Goal: Download file/media

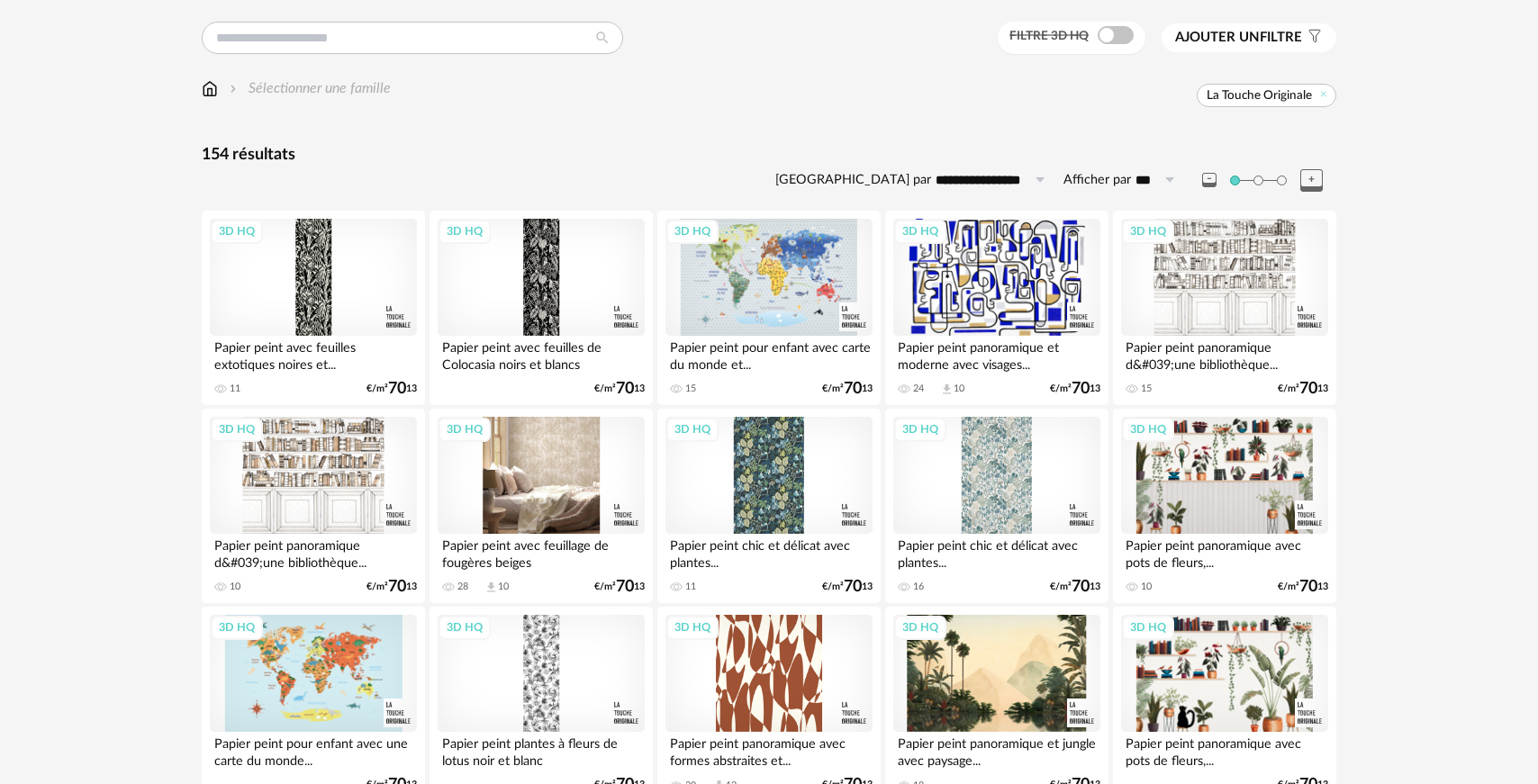
scroll to position [134, 0]
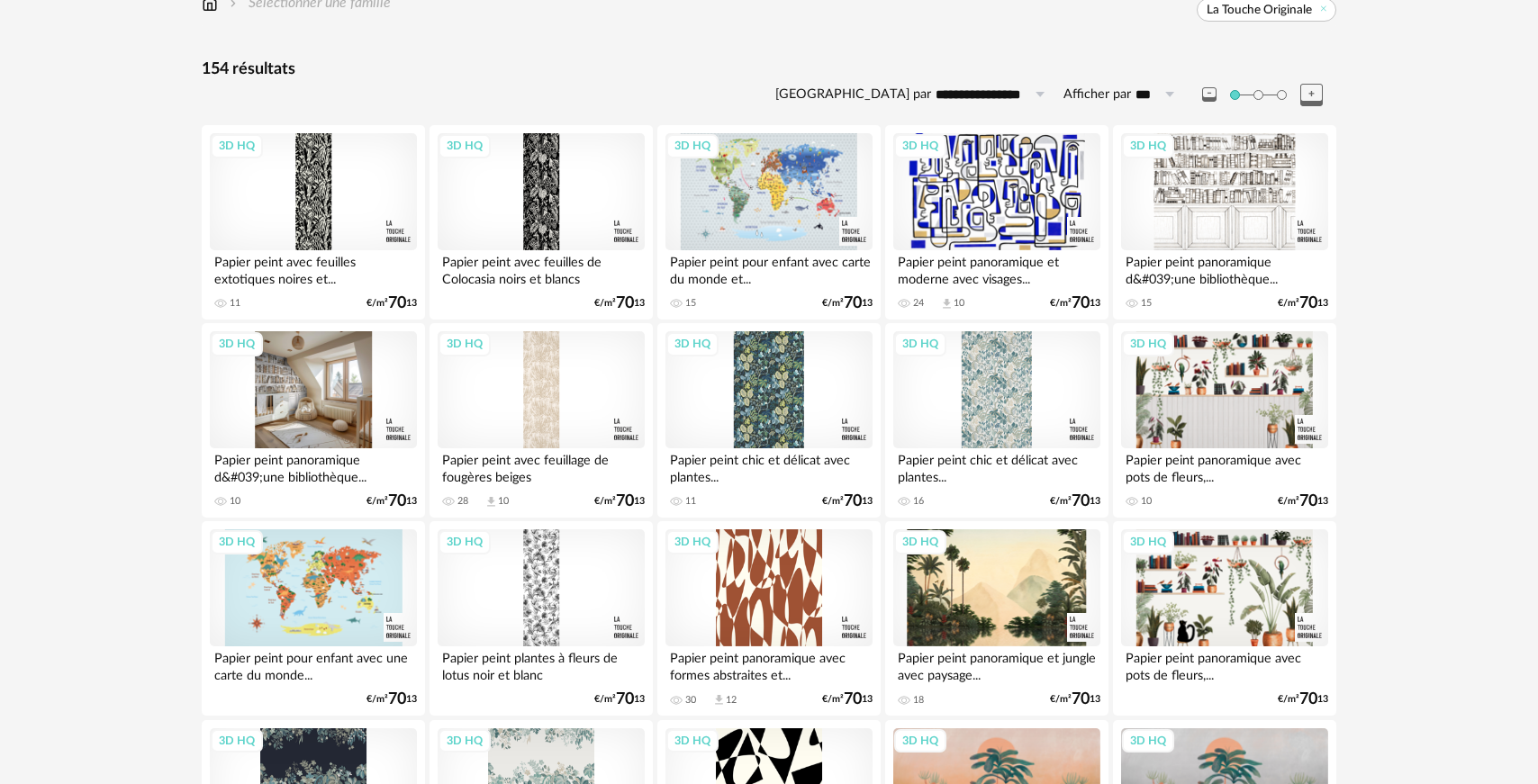
click at [386, 424] on div "3D HQ" at bounding box center [313, 390] width 207 height 117
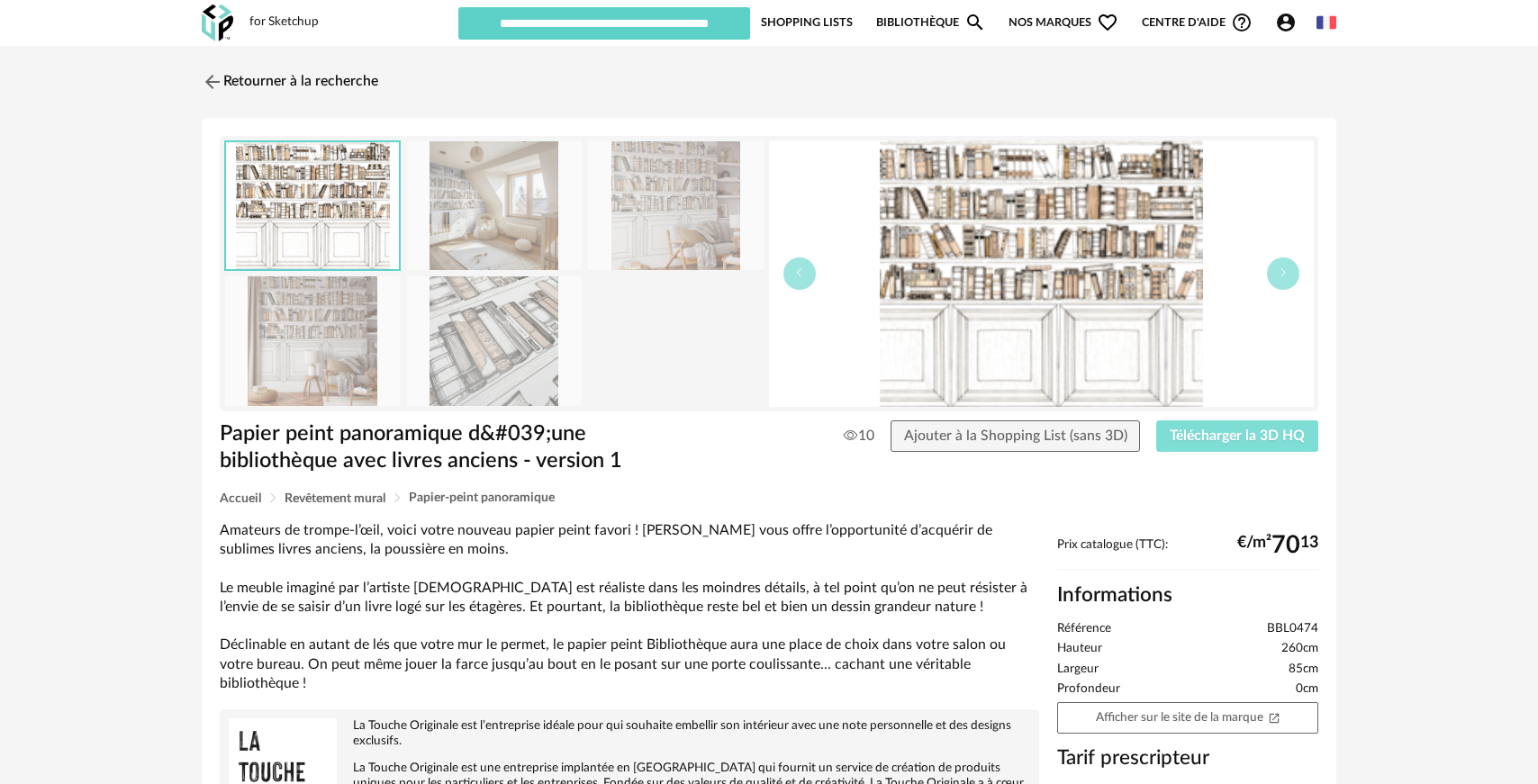
click at [1259, 438] on span "Télécharger la 3D HQ" at bounding box center [1237, 436] width 135 height 15
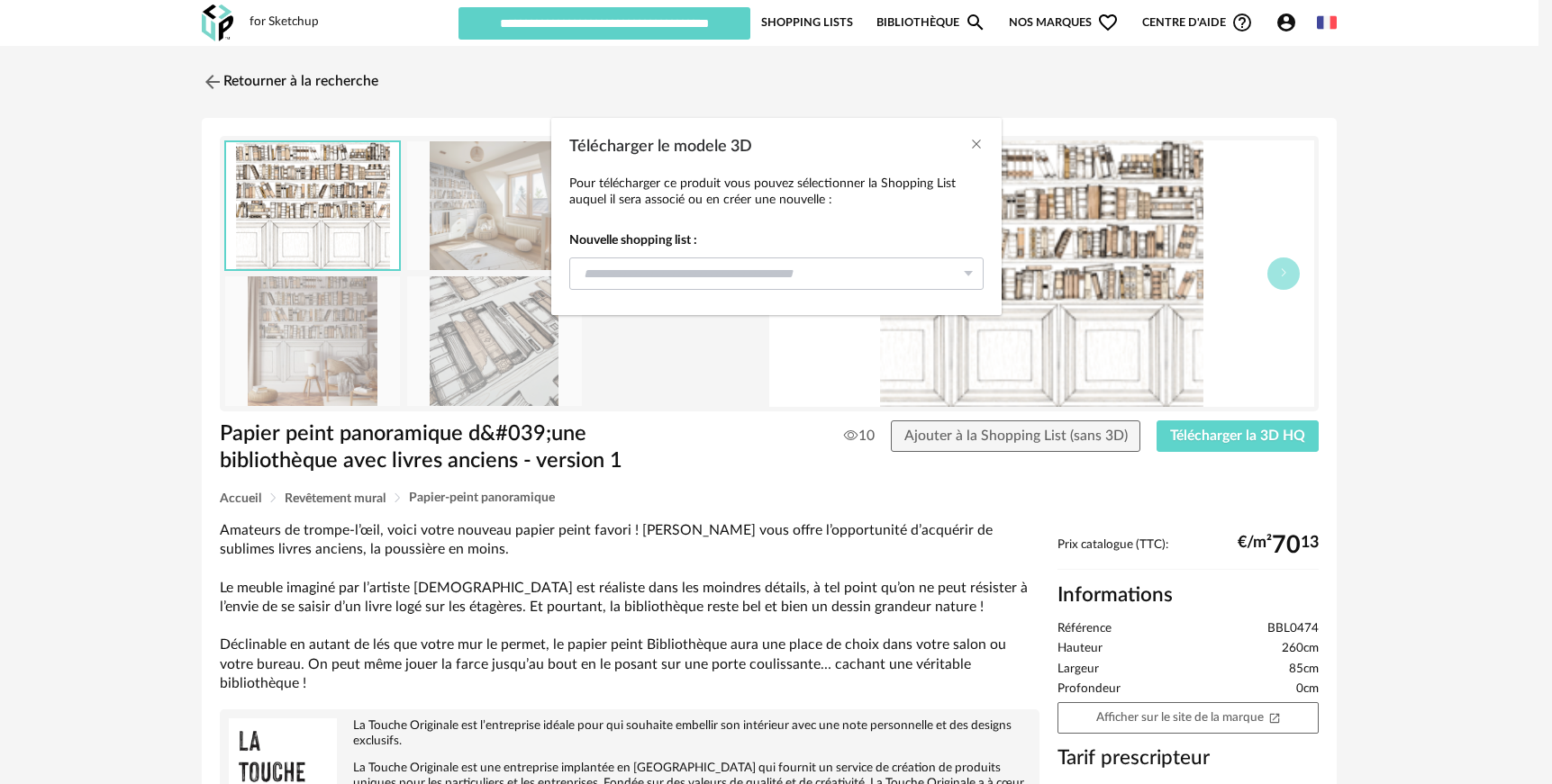
click at [973, 268] on icon "Télécharger le modele 3D" at bounding box center [967, 273] width 22 height 33
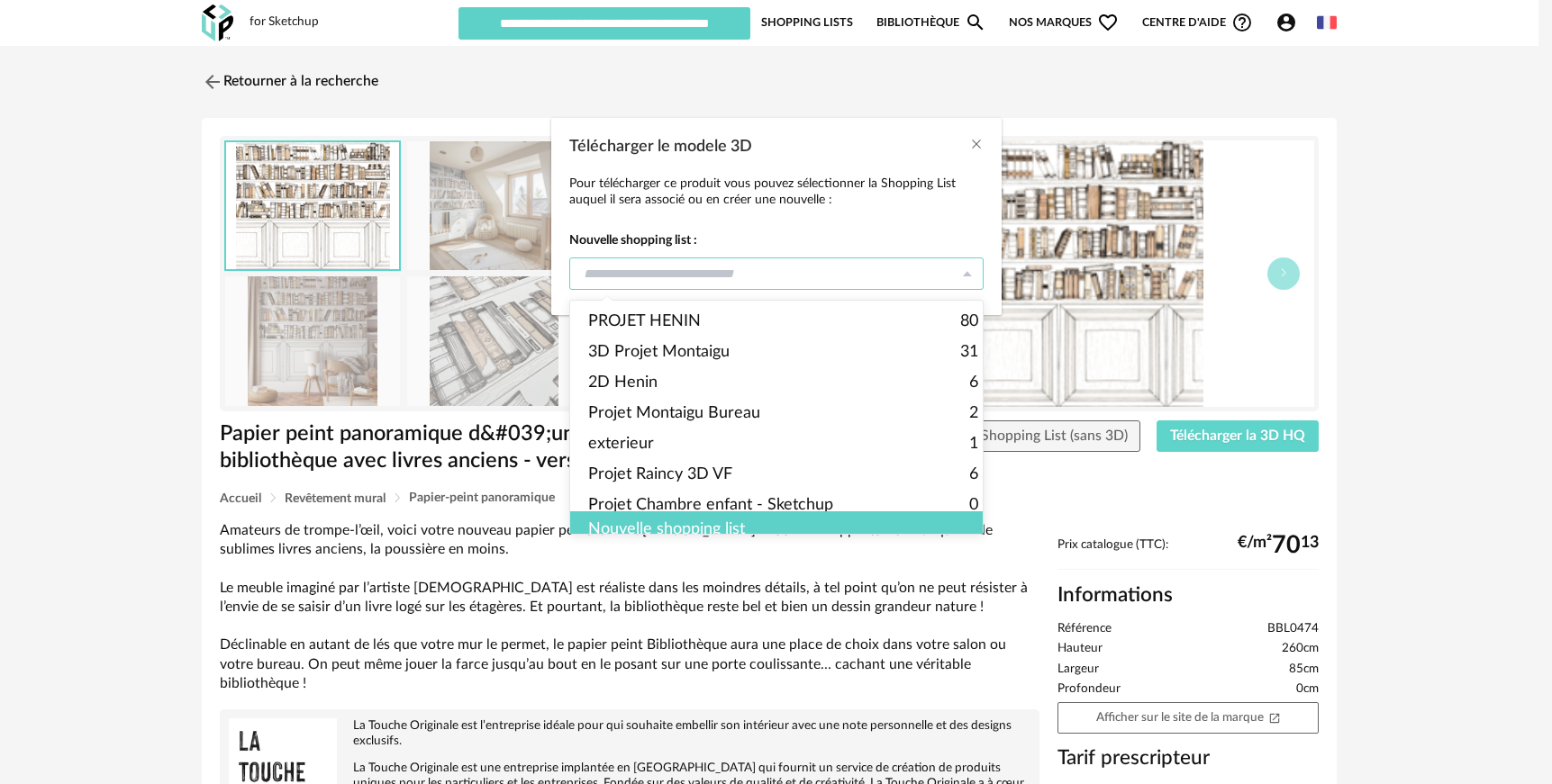
click at [727, 273] on input "Télécharger le modele 3D" at bounding box center [776, 273] width 414 height 33
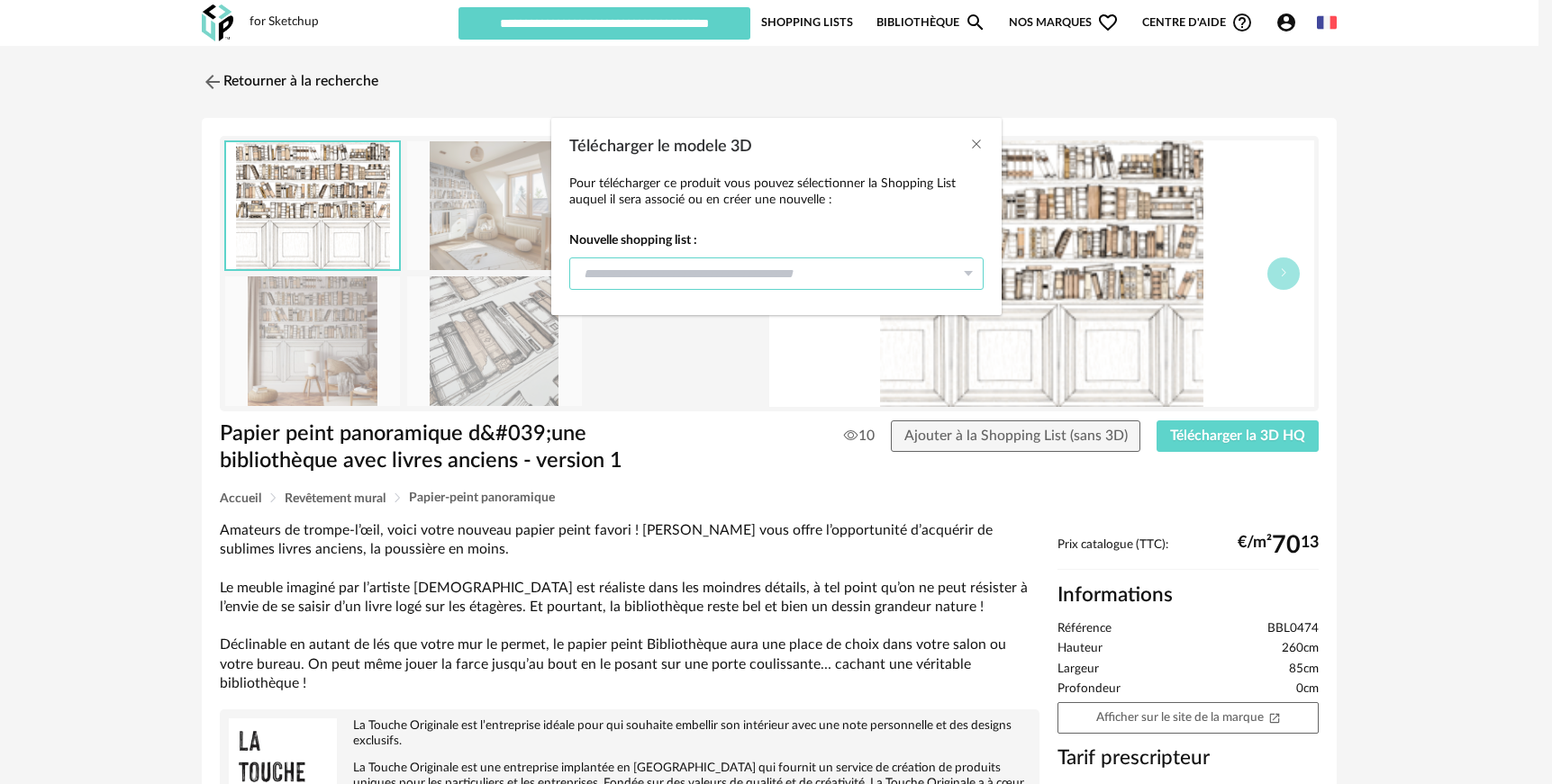
click at [726, 271] on input "Télécharger le modele 3D" at bounding box center [776, 273] width 414 height 33
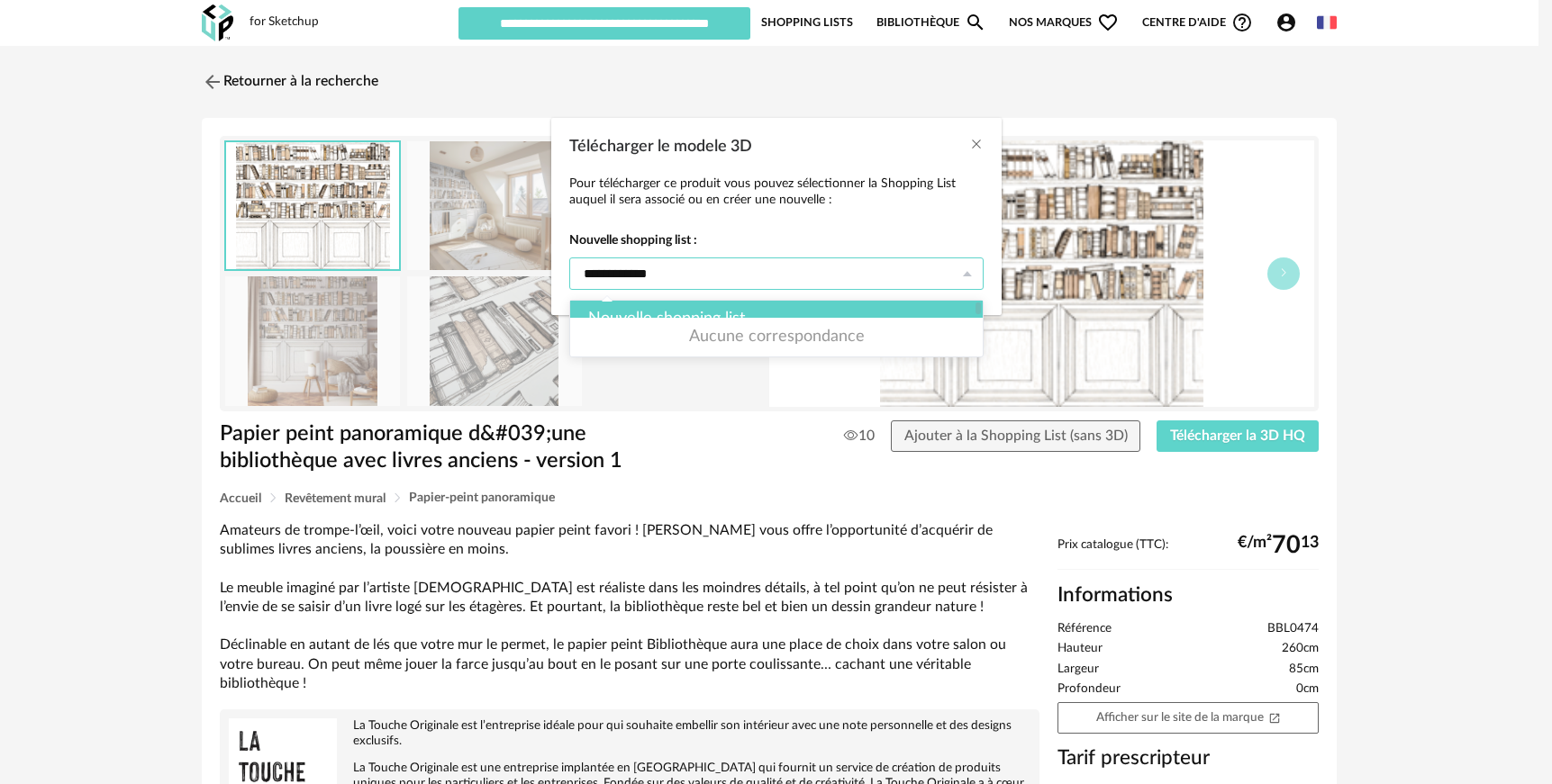
type input "**********"
click at [718, 317] on div "Nouvelle shopping list" at bounding box center [783, 319] width 426 height 36
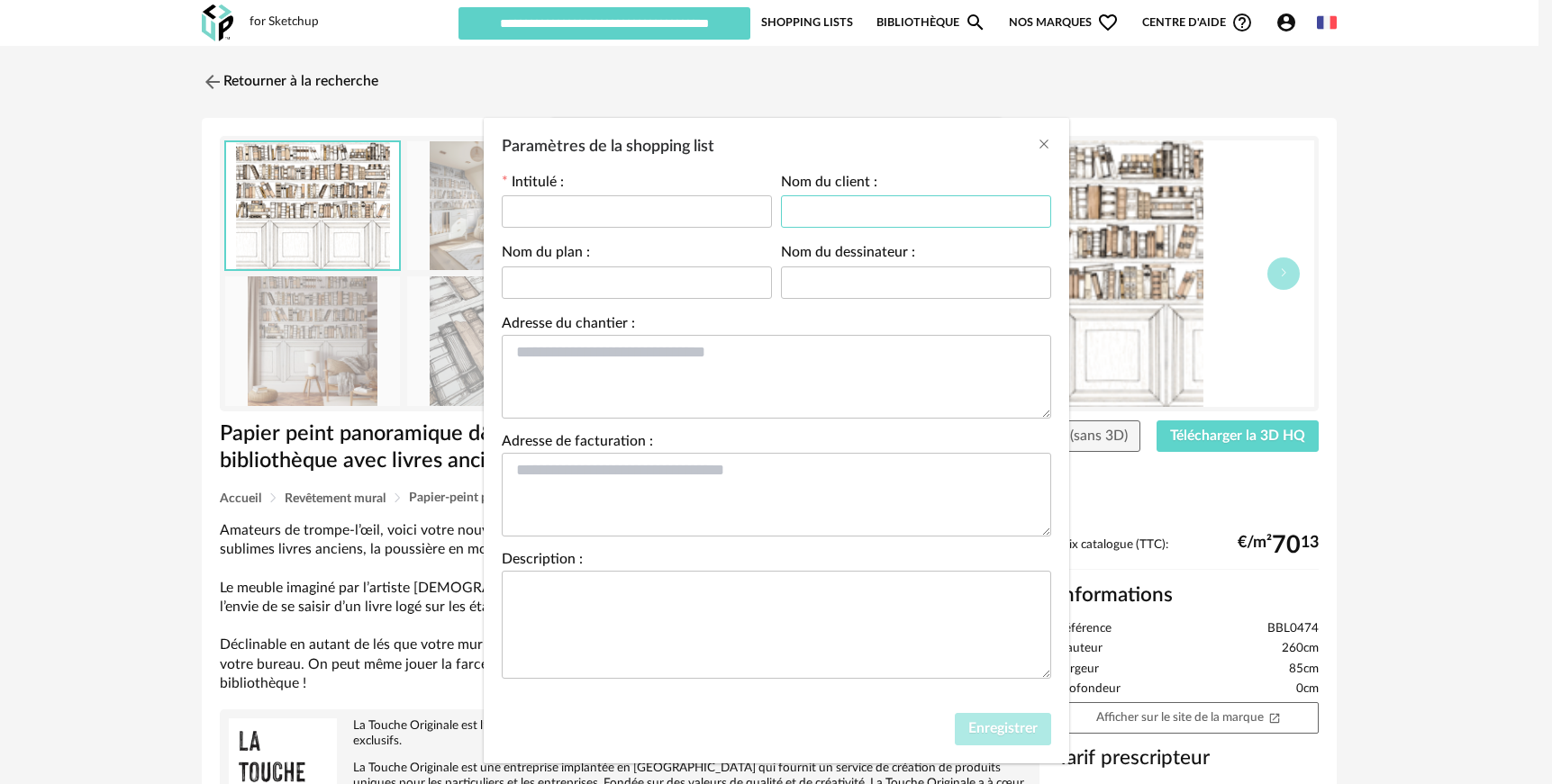
click at [793, 205] on input "Paramètres de la shopping list" at bounding box center [915, 211] width 270 height 33
click at [578, 210] on input "Paramètres de la shopping list" at bounding box center [637, 211] width 270 height 33
type input "**********"
click at [986, 733] on span "Enregistrer" at bounding box center [1003, 728] width 70 height 15
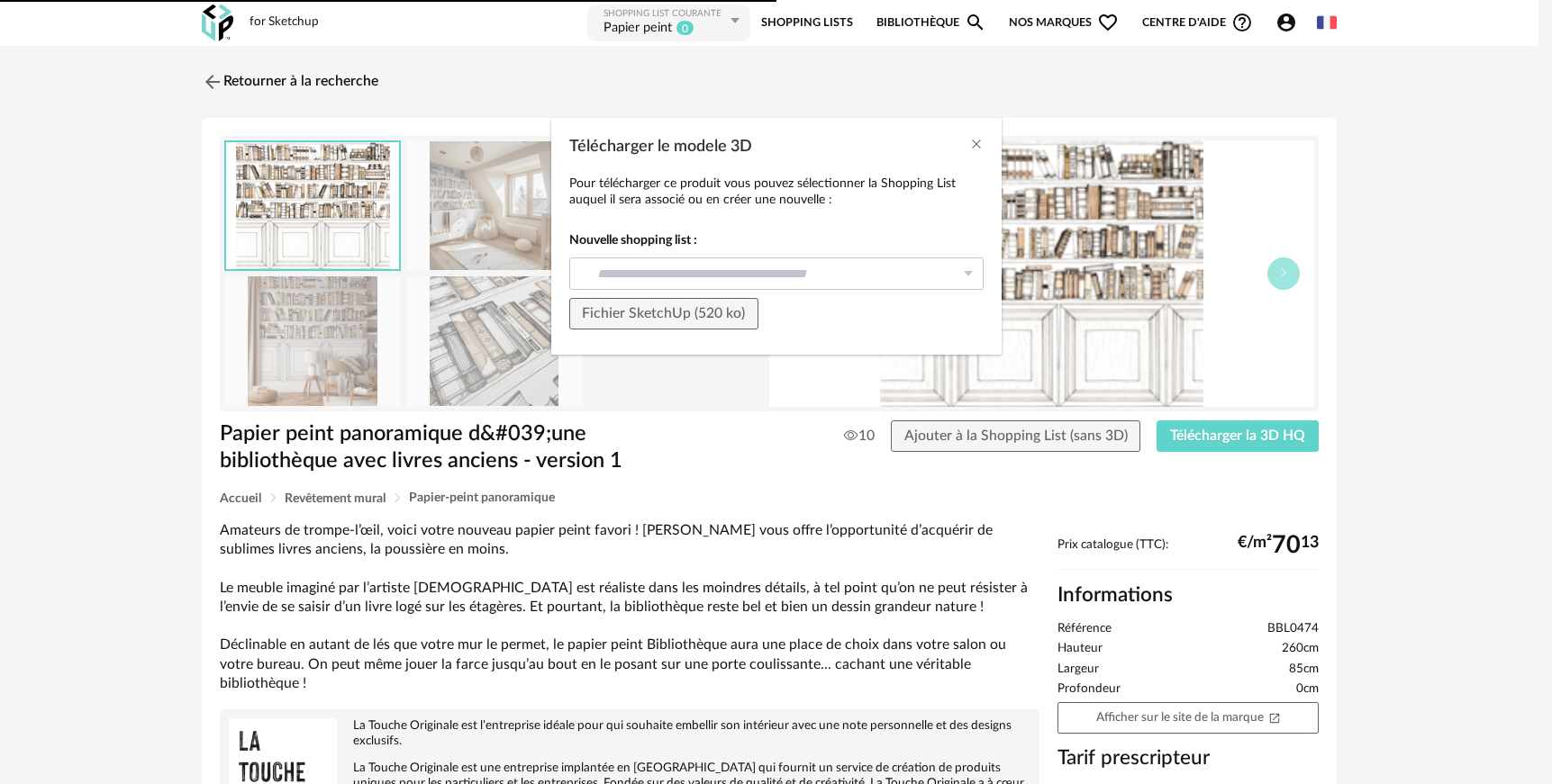
type input "**********"
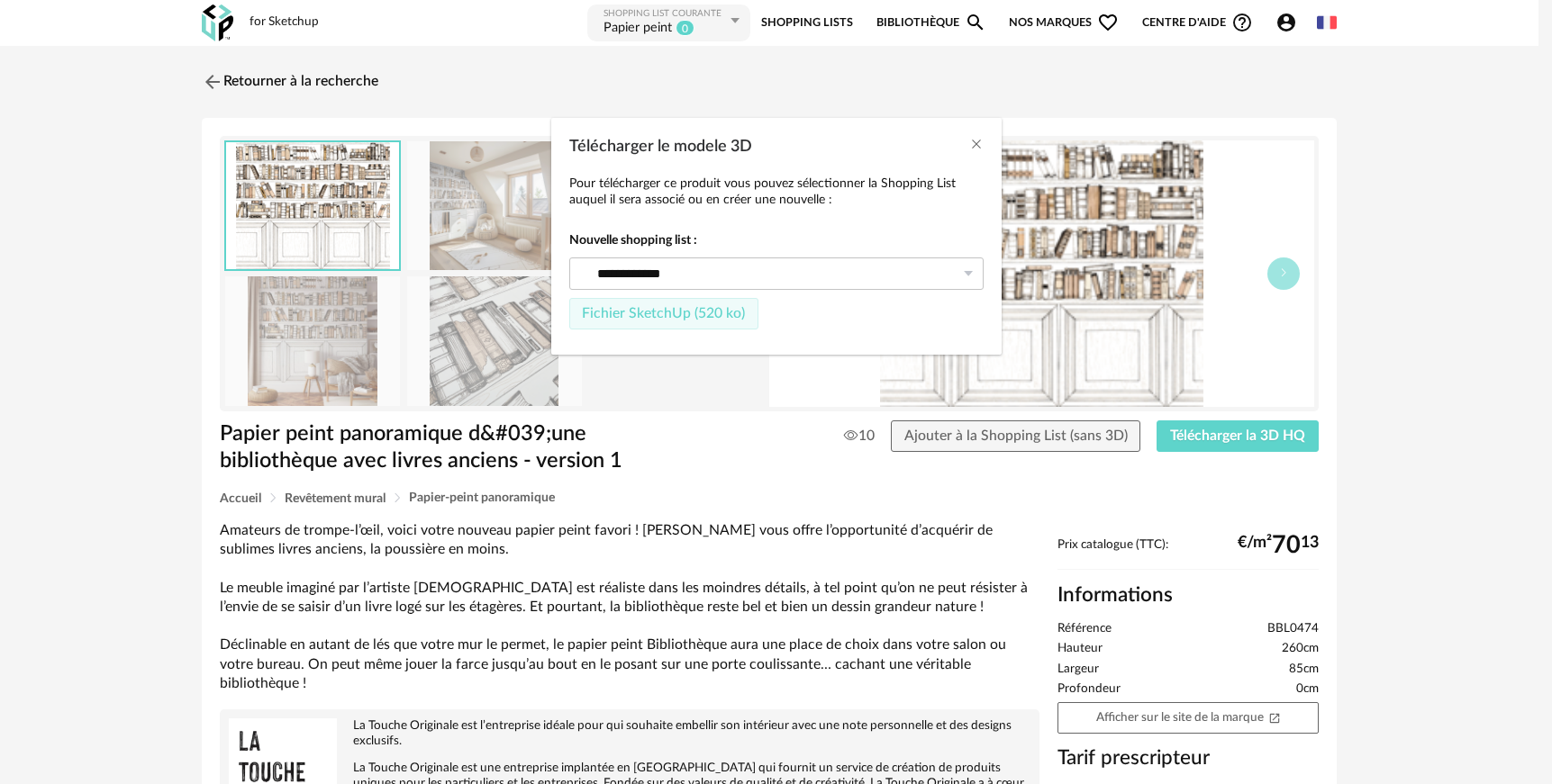
click at [617, 322] on button "Fichier SketchUp (520 ko)" at bounding box center [664, 314] width 190 height 33
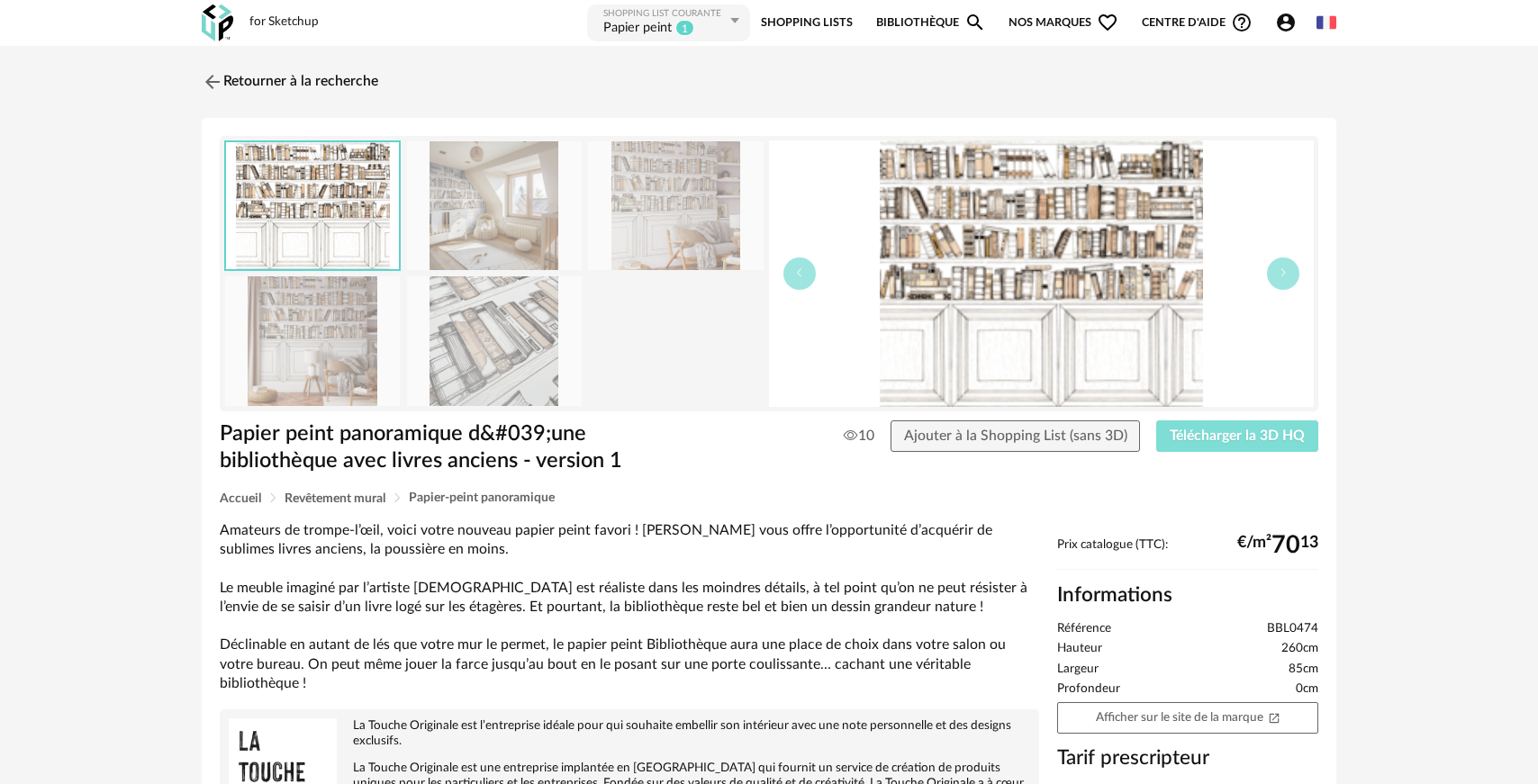
click at [1271, 438] on span "Télécharger la 3D HQ" at bounding box center [1237, 436] width 135 height 15
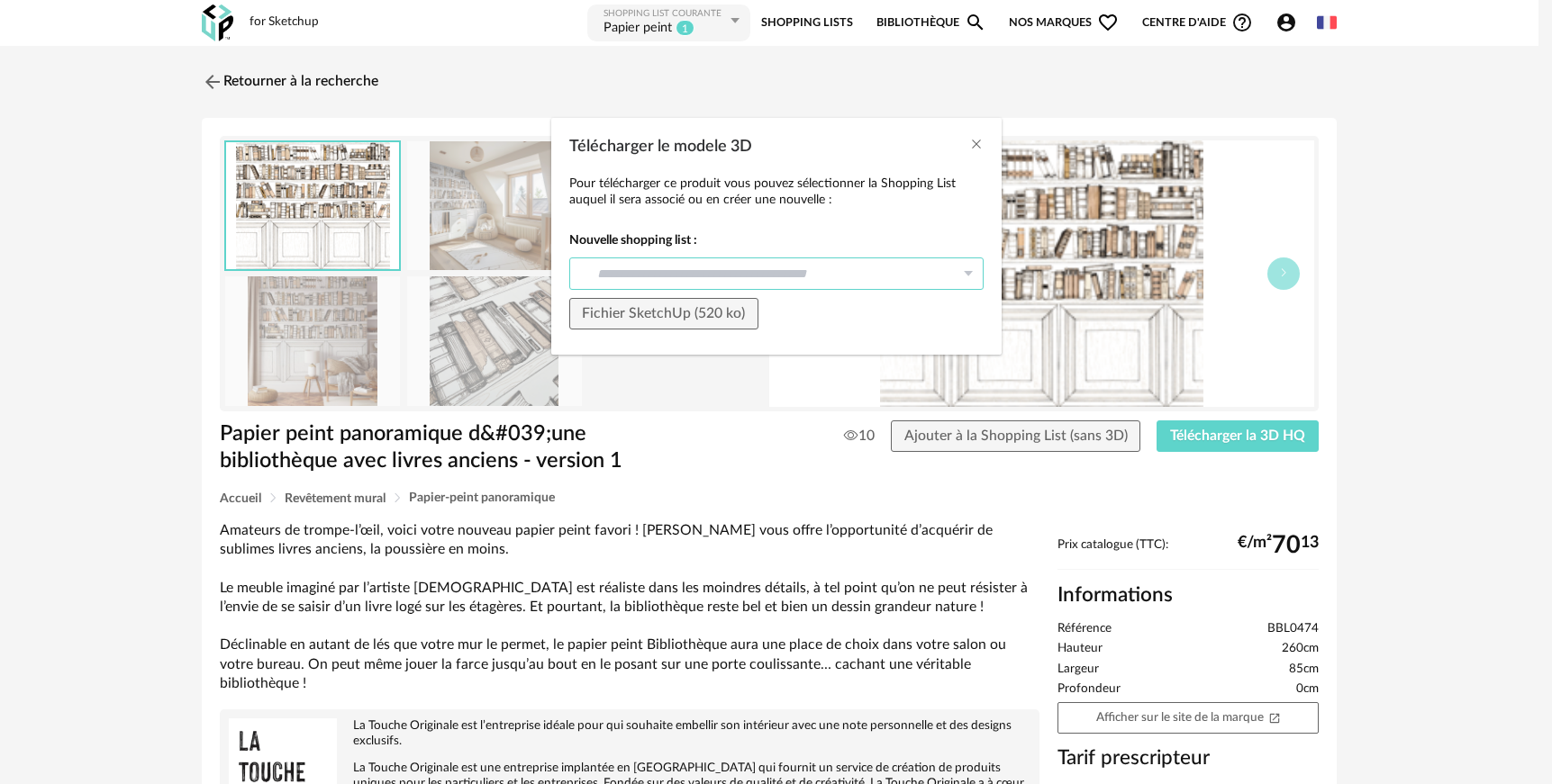
click at [654, 270] on input "Télécharger le modele 3D" at bounding box center [776, 273] width 414 height 33
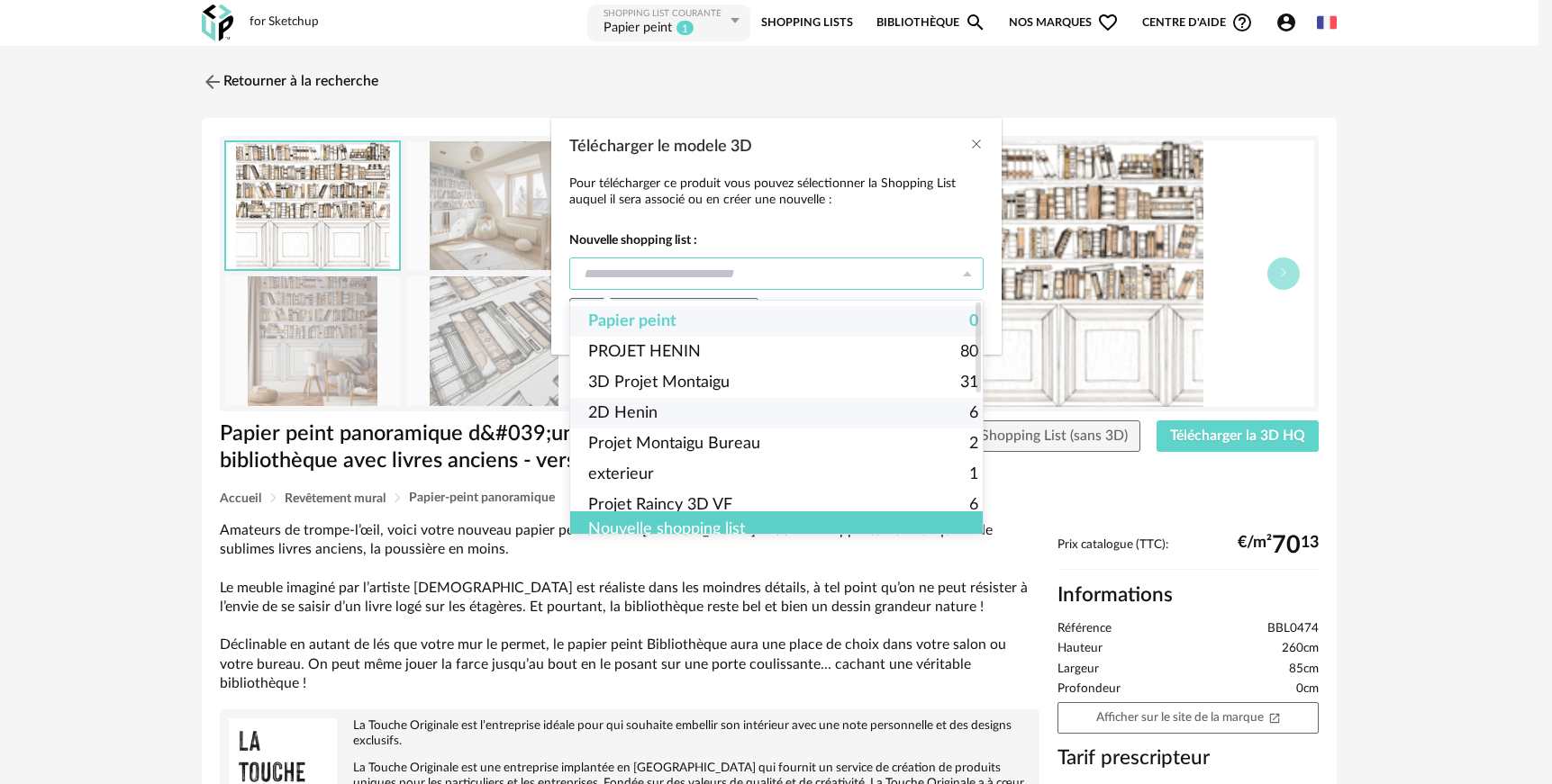
click at [657, 319] on span "Papier peint" at bounding box center [632, 320] width 88 height 31
type input "**********"
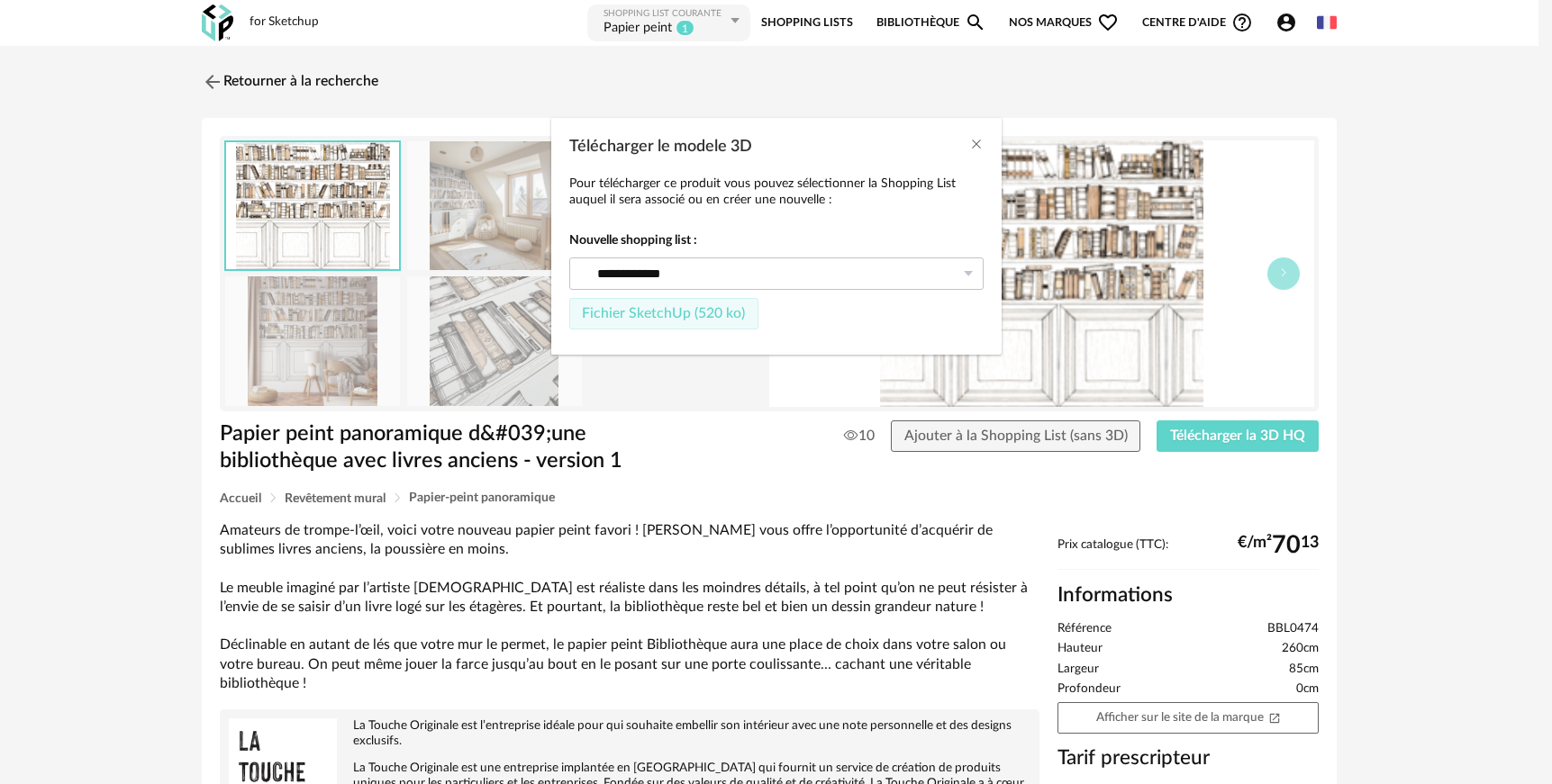
click at [660, 314] on span "Fichier SketchUp (520 ko)" at bounding box center [663, 313] width 163 height 15
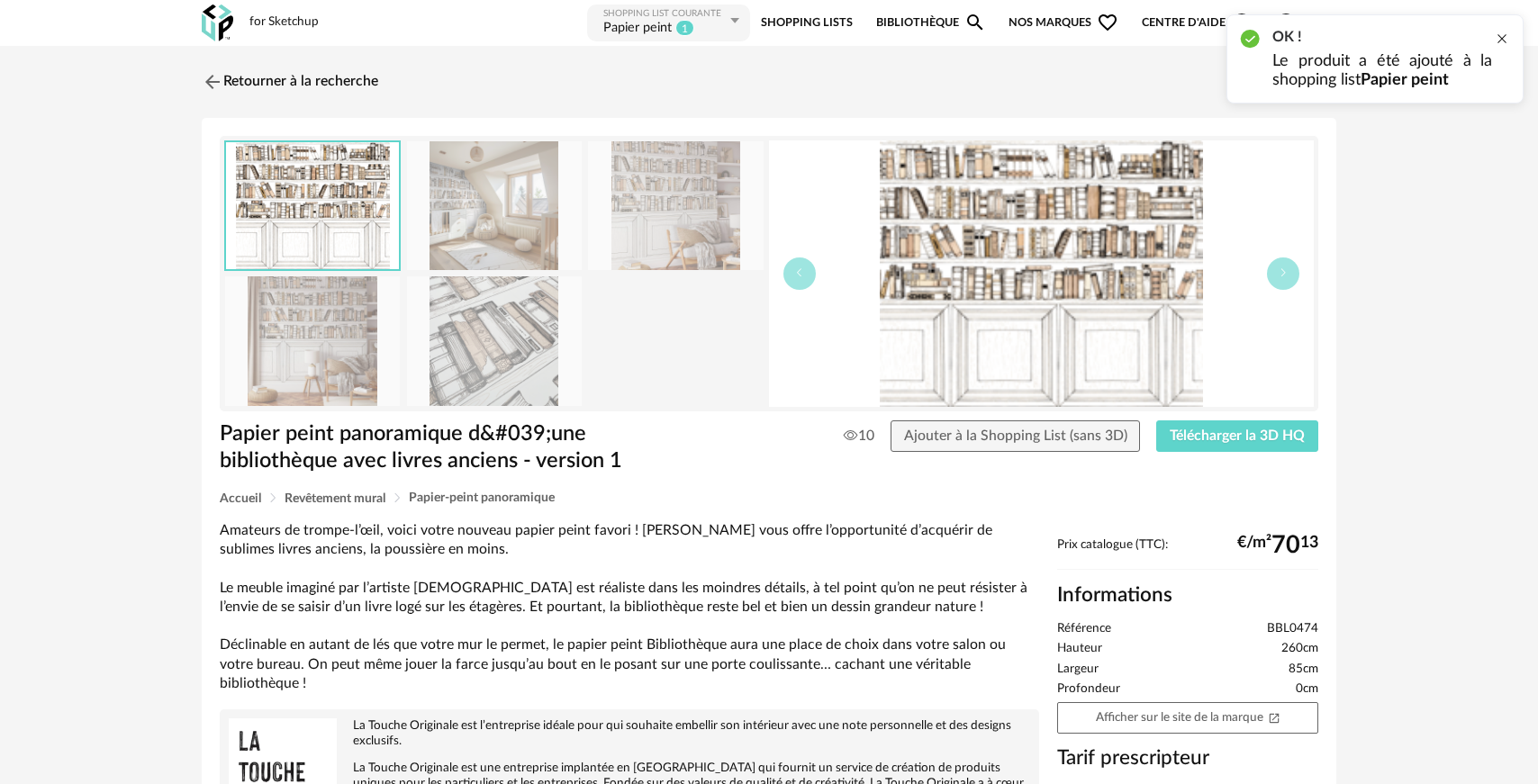
click at [1502, 33] on div at bounding box center [1503, 39] width 15 height 15
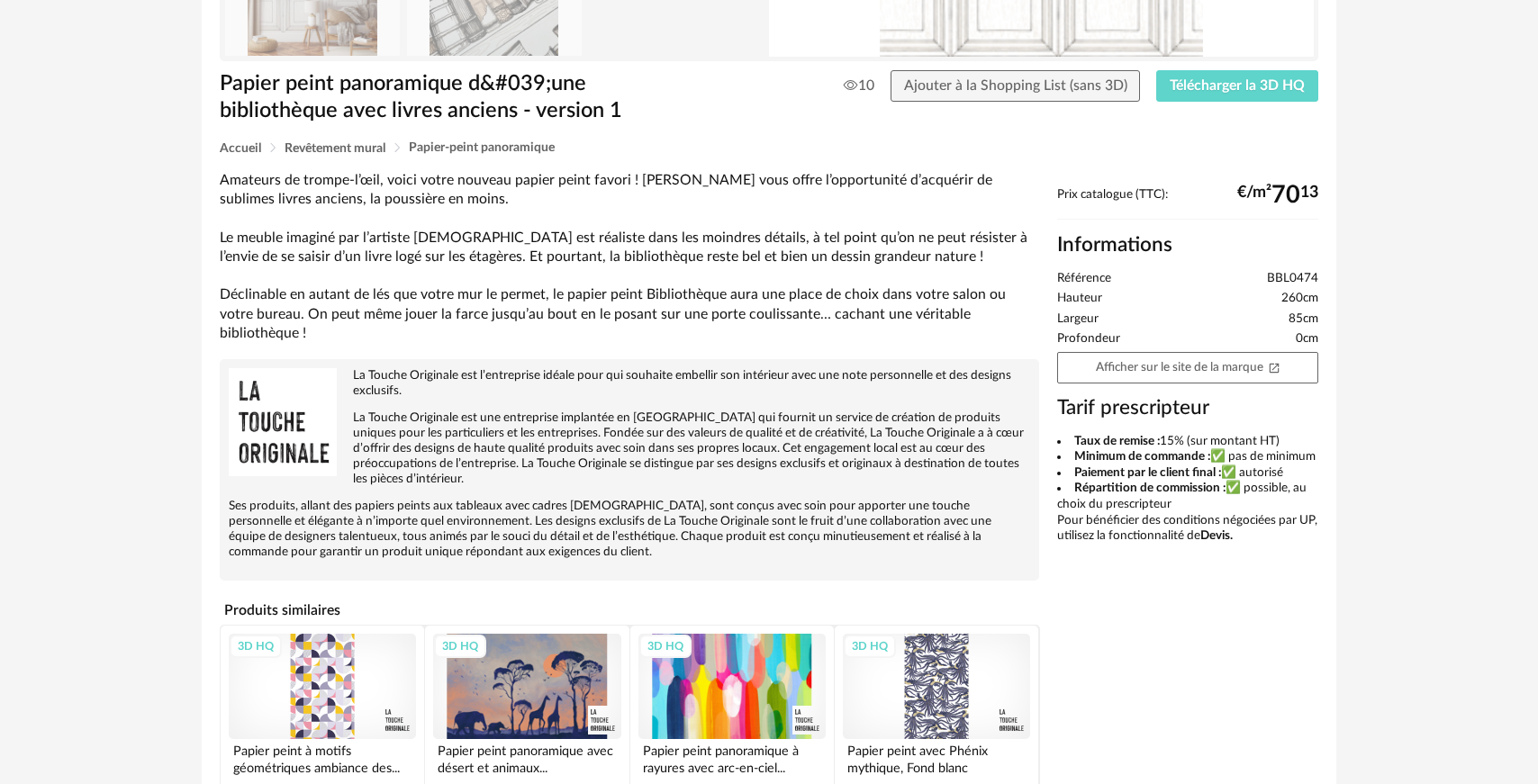
scroll to position [432, 0]
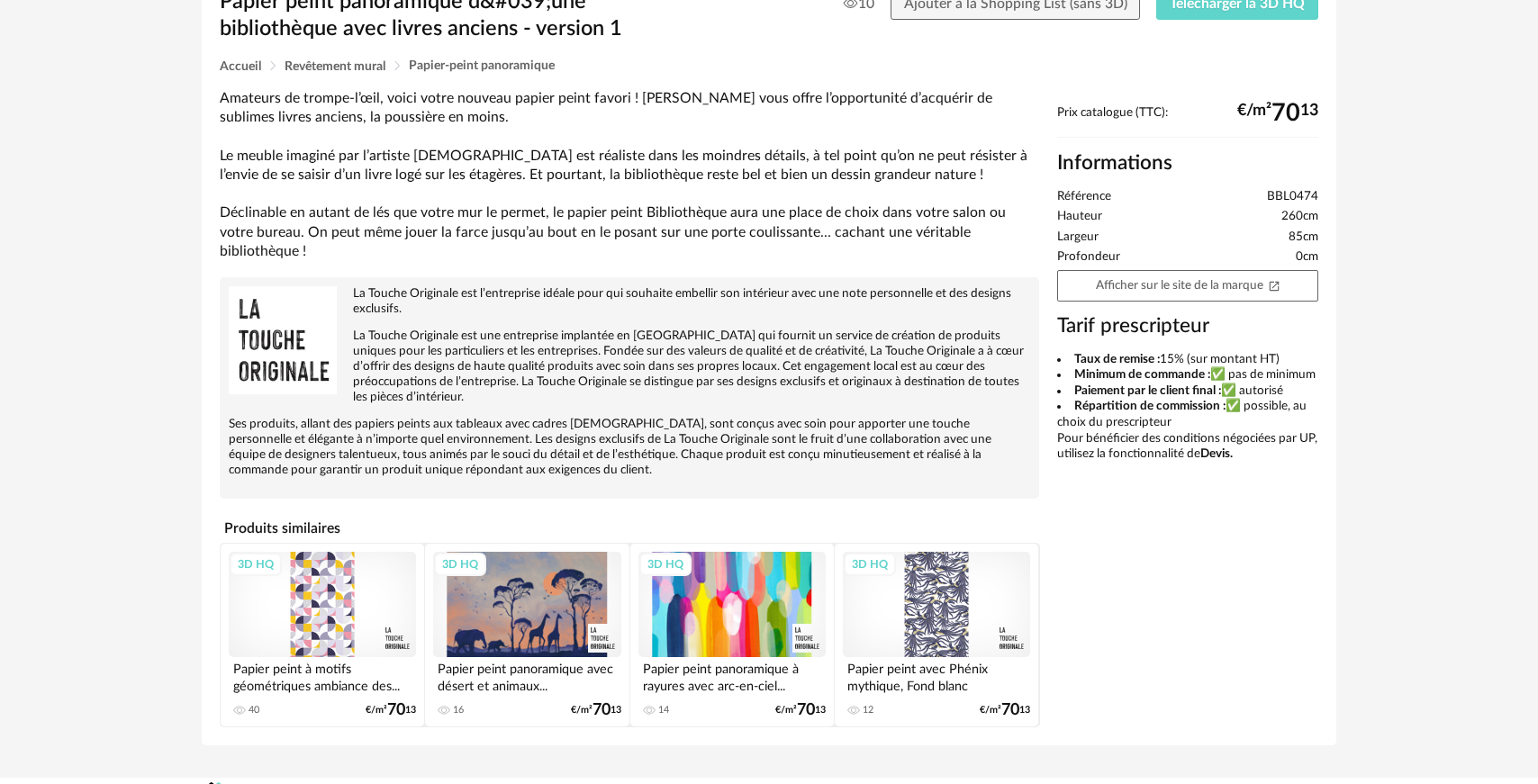
click at [941, 572] on div "3D HQ" at bounding box center [937, 604] width 188 height 105
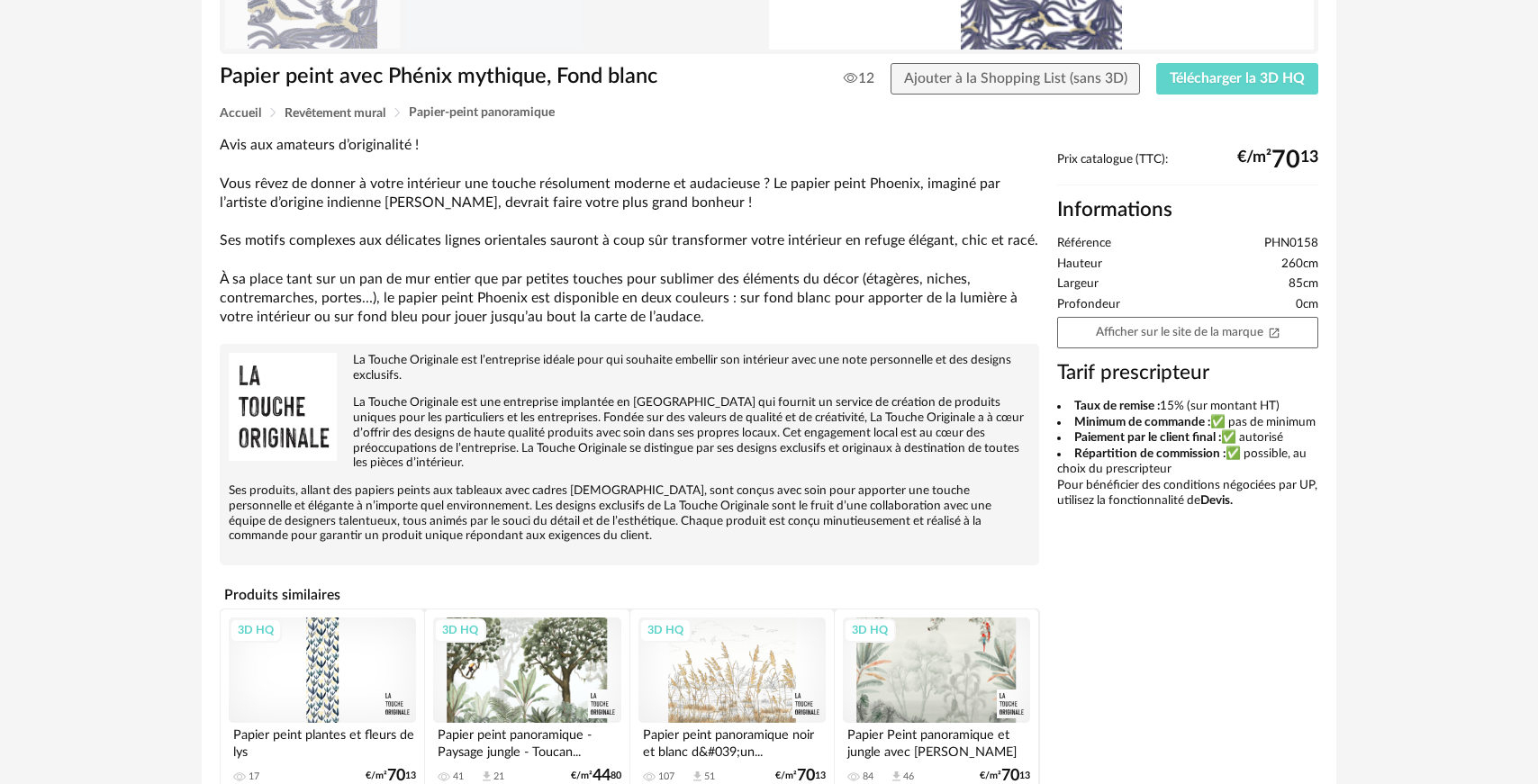
scroll to position [442, 0]
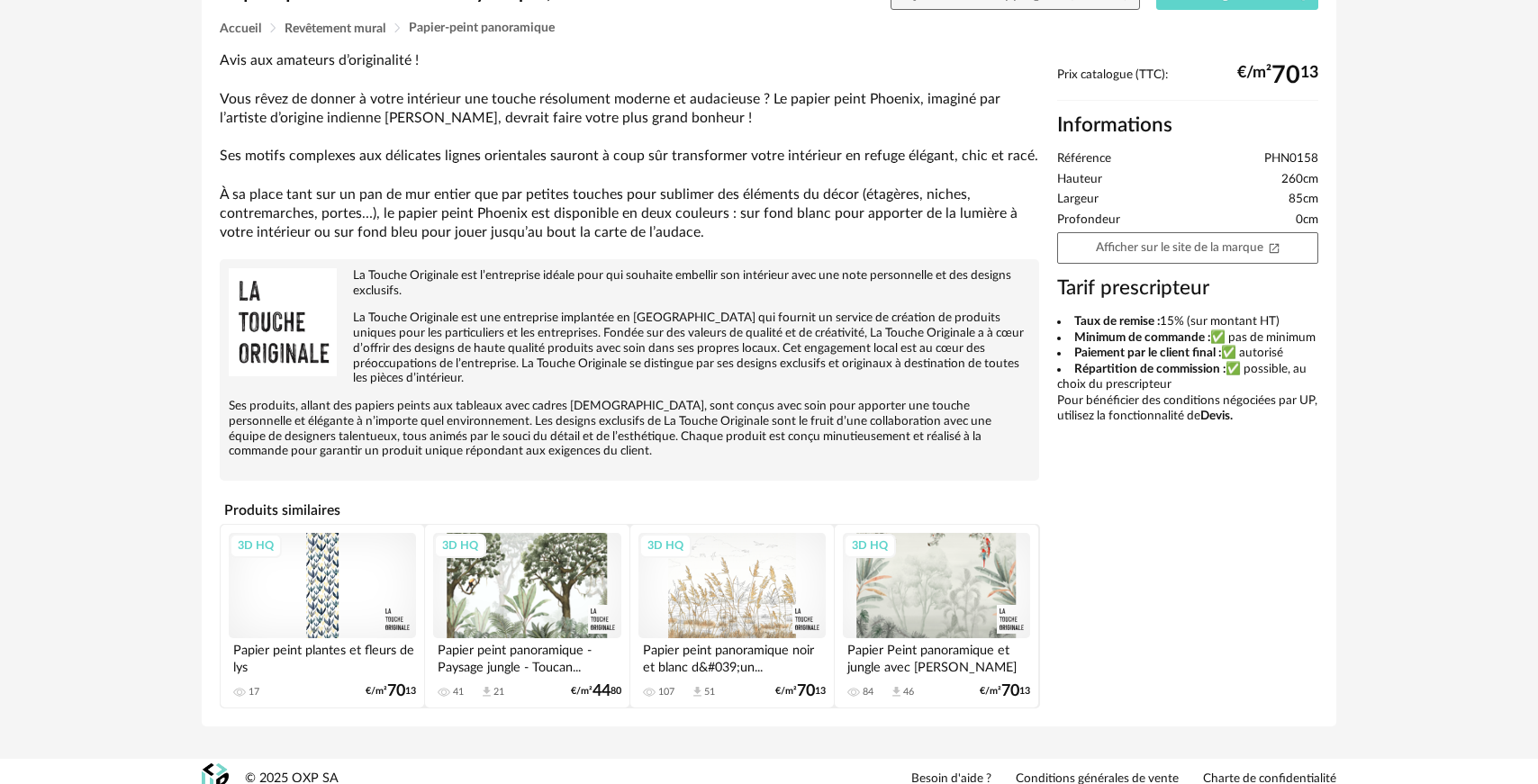
click at [570, 572] on div "3D HQ" at bounding box center [527, 585] width 188 height 105
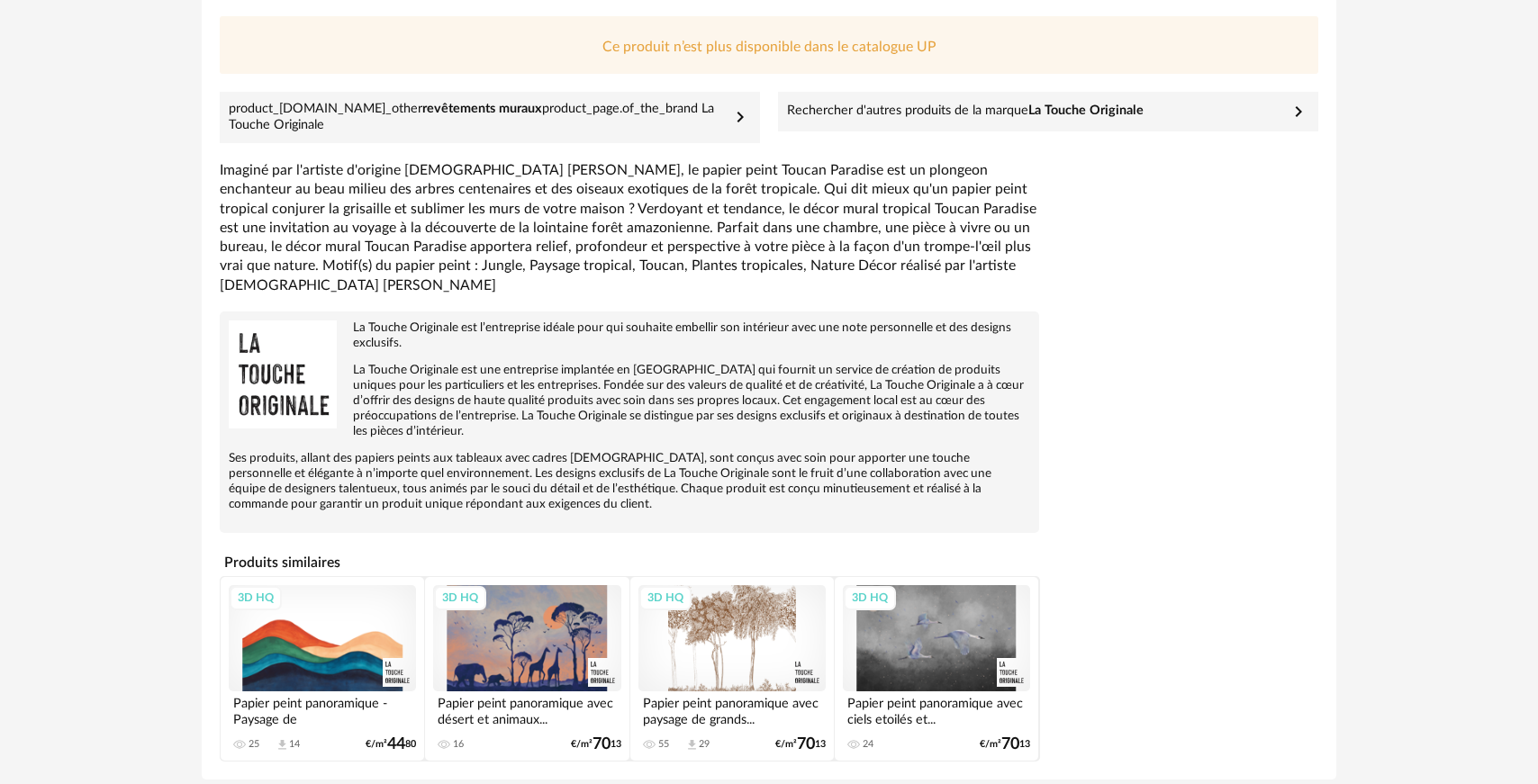
scroll to position [542, 0]
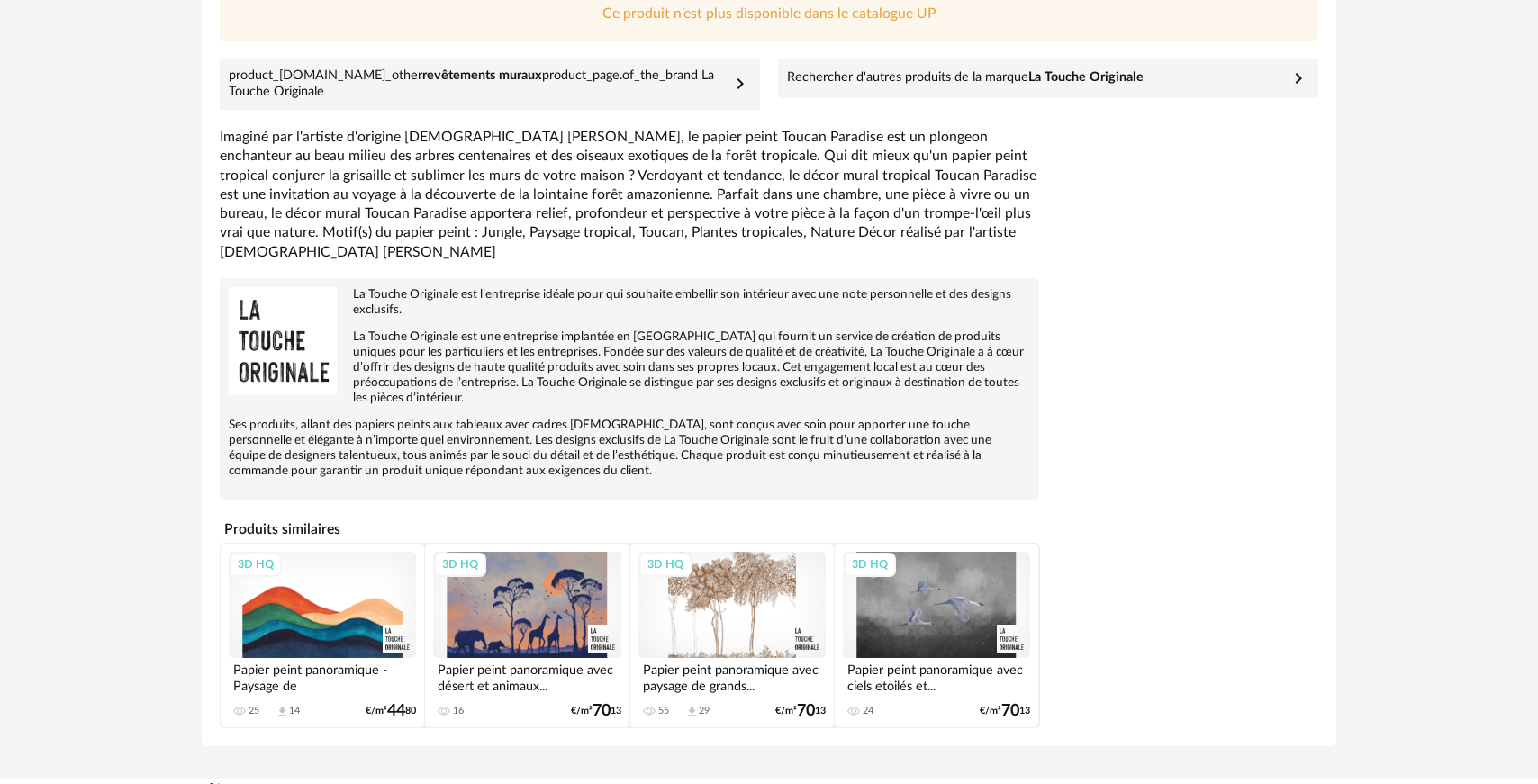
click at [733, 568] on div "3D HQ" at bounding box center [732, 604] width 188 height 105
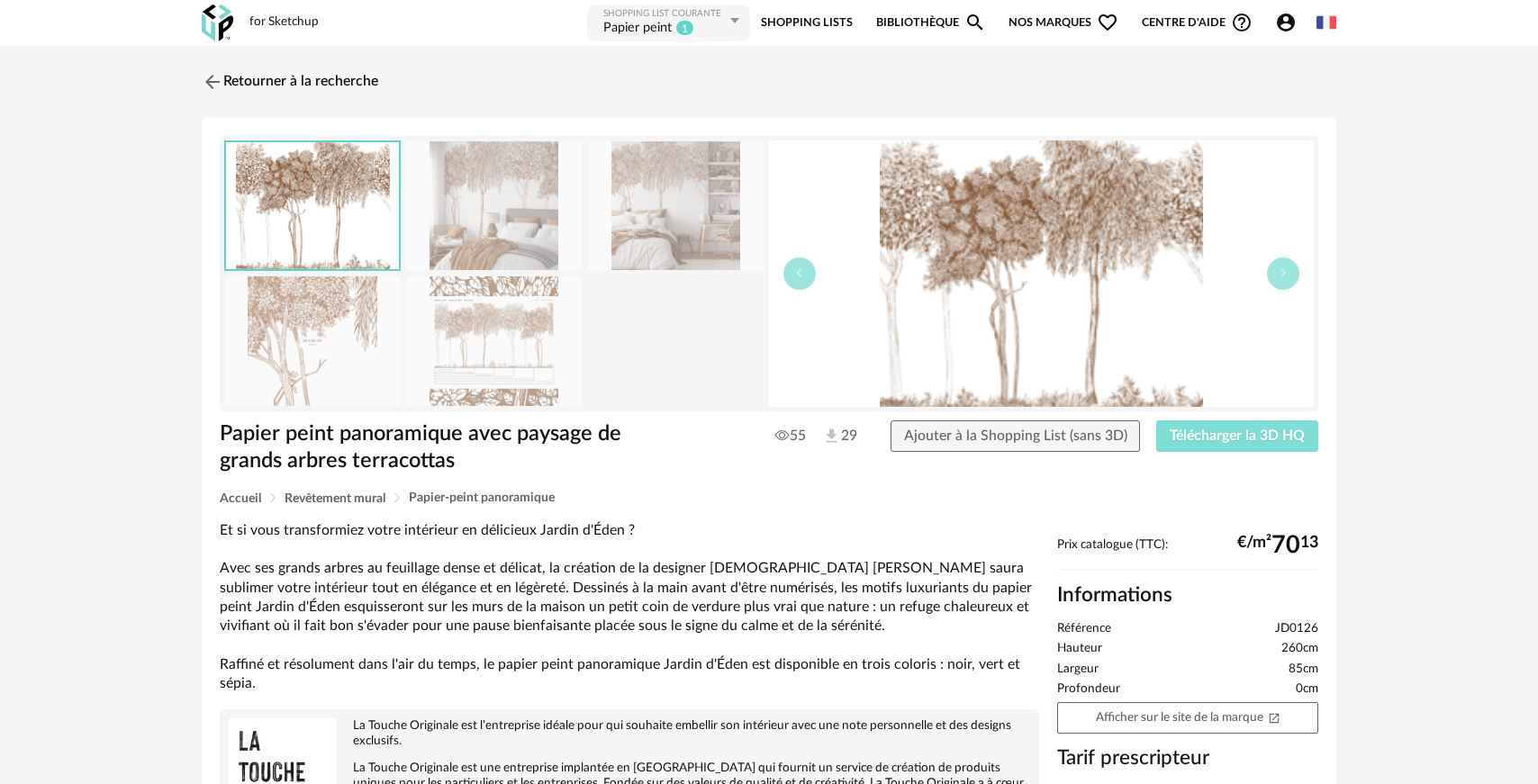
click at [1234, 428] on span "Télécharger la 3D HQ" at bounding box center [1237, 436] width 135 height 15
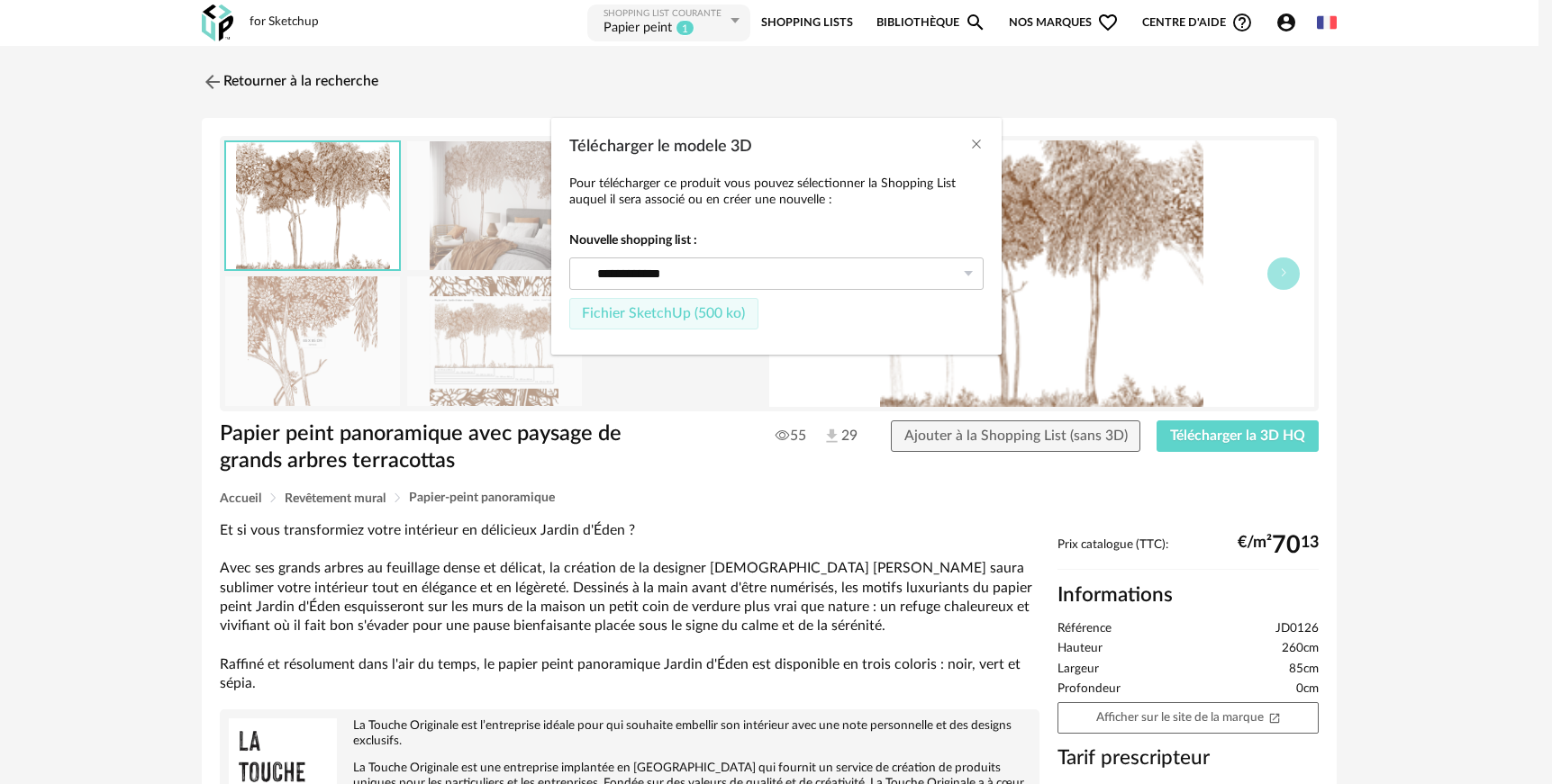
click at [716, 306] on span "Fichier SketchUp (500 ko)" at bounding box center [663, 313] width 163 height 15
